Goal: Task Accomplishment & Management: Manage account settings

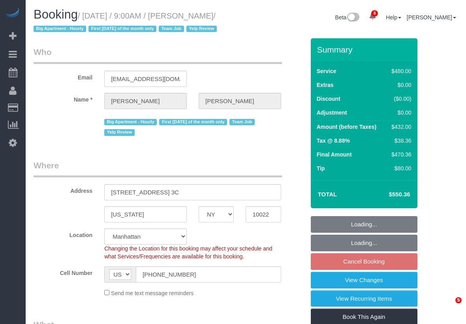
select select "NY"
select select "string:stripe-pm_1LICaE4VGloSiKo7M9sKly5Q"
select select "object:716"
select select "spot2"
select select "number:89"
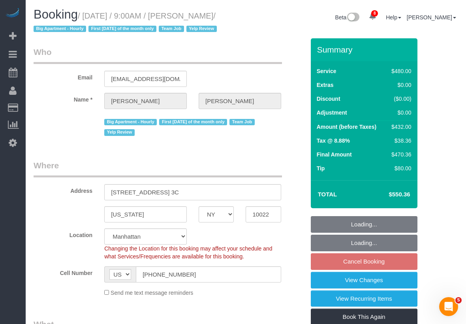
select select "number:90"
select select "number:15"
select select "number:6"
select select "180"
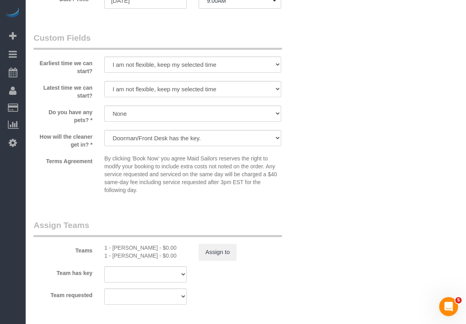
scroll to position [885, 0]
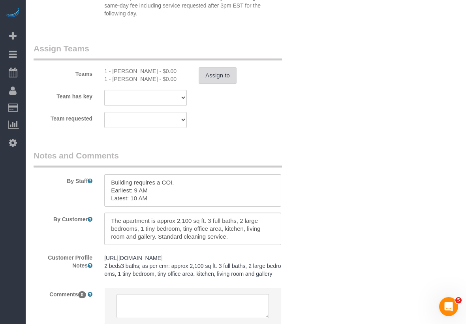
click at [232, 84] on button "Assign to" at bounding box center [218, 75] width 38 height 17
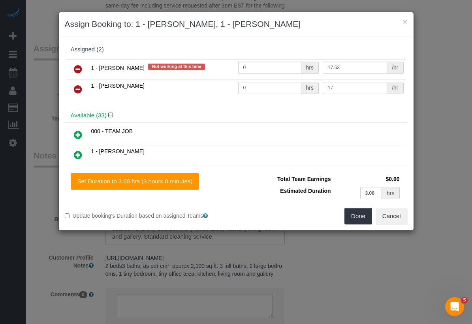
click at [76, 66] on icon at bounding box center [78, 68] width 8 height 9
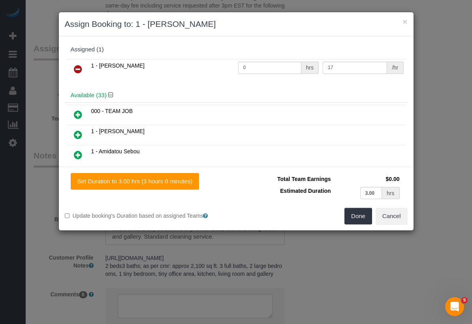
click at [72, 113] on link at bounding box center [78, 115] width 19 height 16
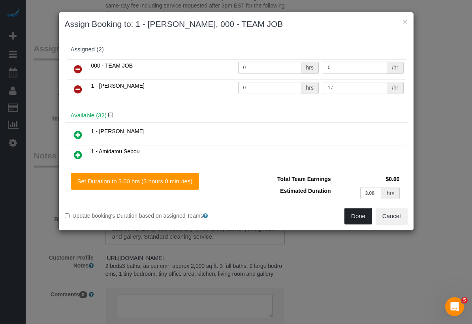
click at [357, 215] on button "Done" at bounding box center [358, 216] width 28 height 17
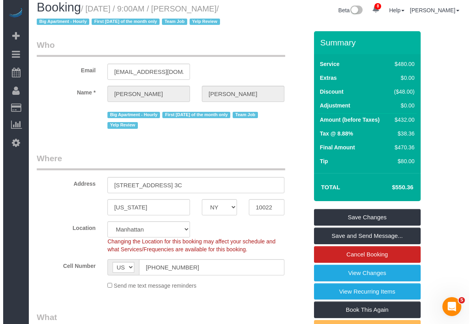
scroll to position [0, 0]
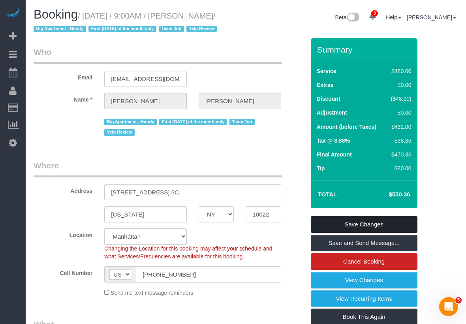
click at [398, 233] on link "Save Changes" at bounding box center [364, 224] width 107 height 17
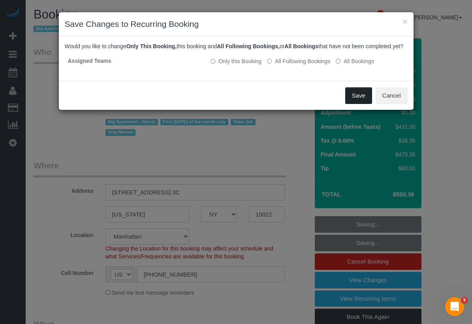
click at [355, 104] on button "Save" at bounding box center [358, 95] width 27 height 17
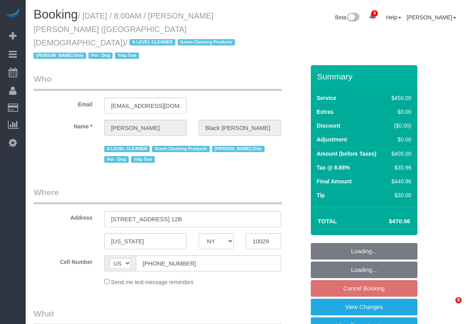
select select "NY"
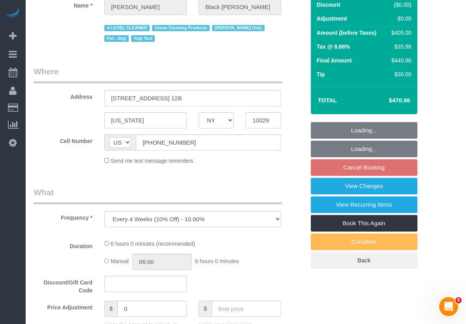
select select "string:stripe-pm_1M6IuF4VGloSiKo7psK1qtCl"
select select "360"
select select "number:89"
select select "number:90"
select select "number:13"
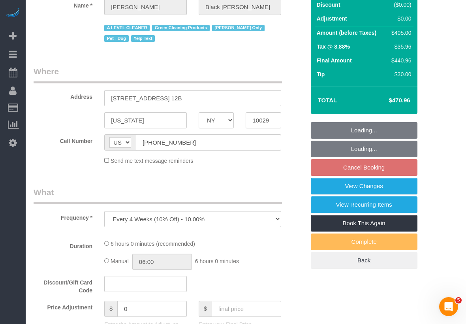
select select "number:5"
select select "number:21"
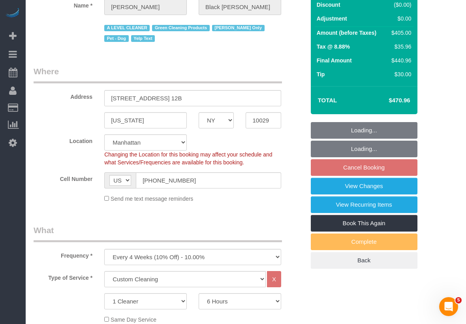
select select "object:1355"
select select "spot1"
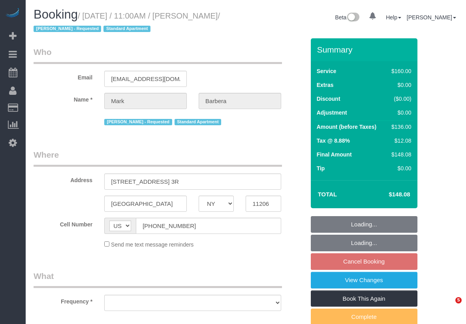
select select "NY"
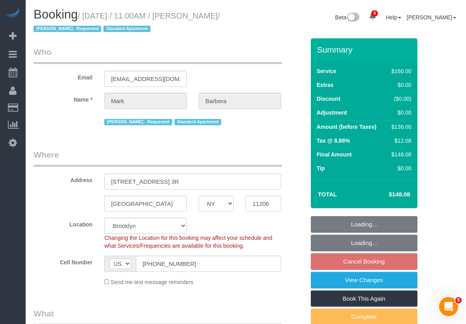
select select "number:89"
select select "number:90"
select select "number:15"
select select "number:5"
select select "object:783"
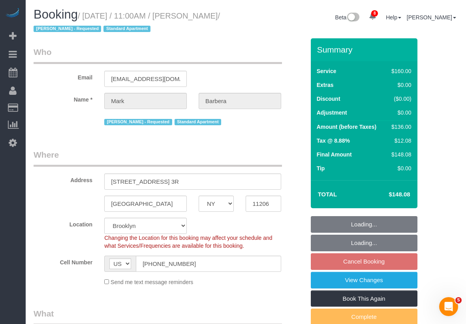
select select "string:stripe-pm_1Mo8EL4VGloSiKo7RoYxd5JT"
select select "spot4"
